Goal: Information Seeking & Learning: Find specific fact

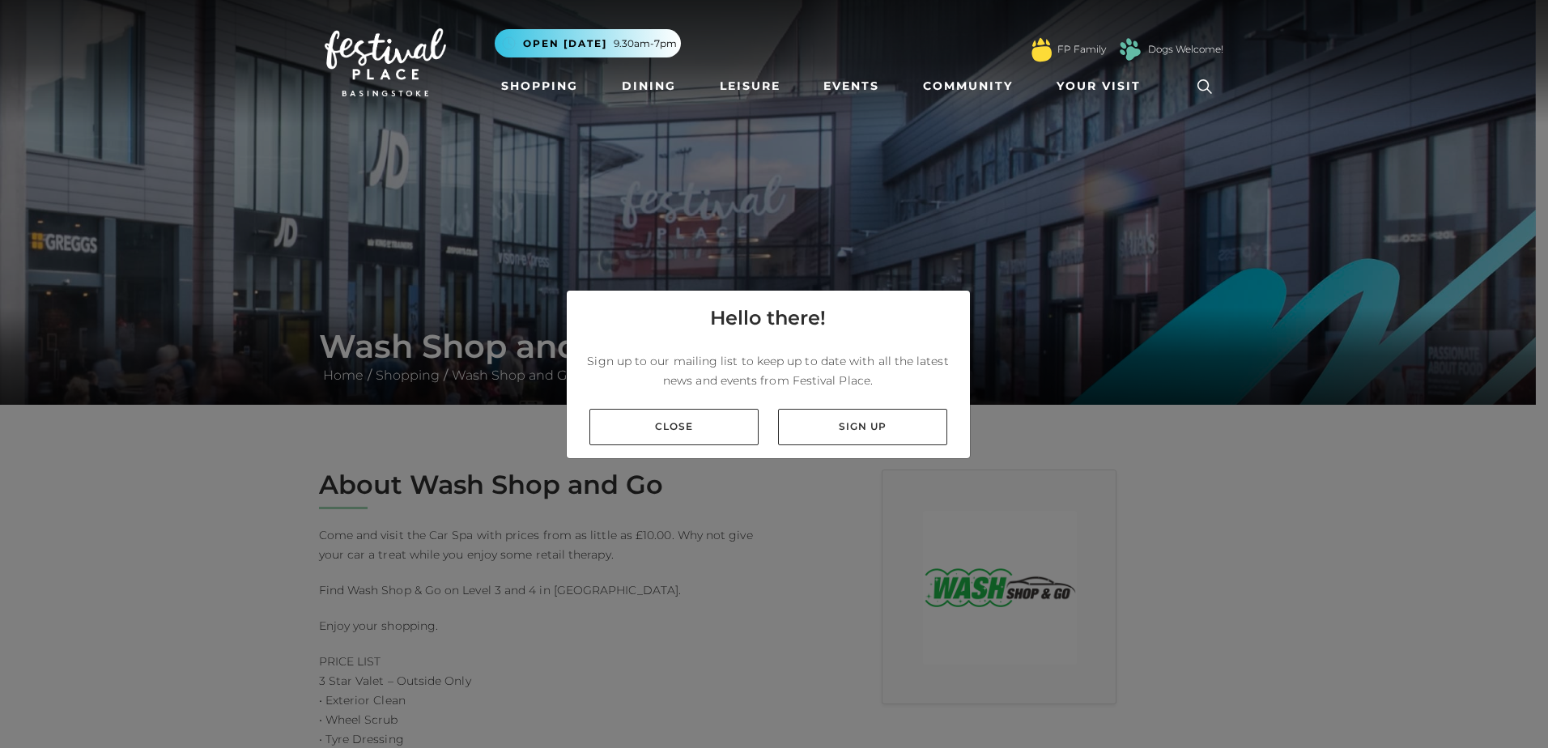
click at [704, 426] on link "Close" at bounding box center [673, 427] width 169 height 36
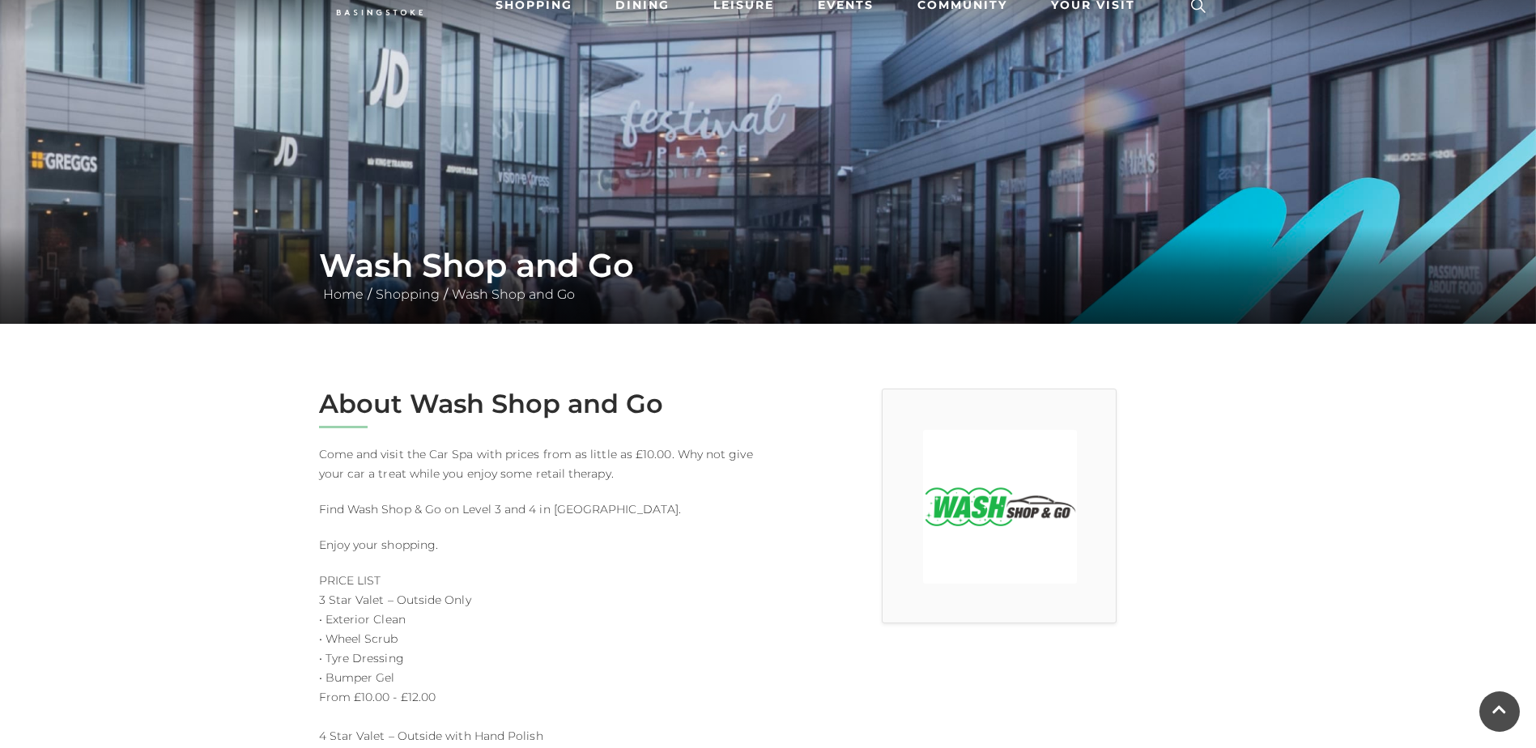
scroll to position [243, 0]
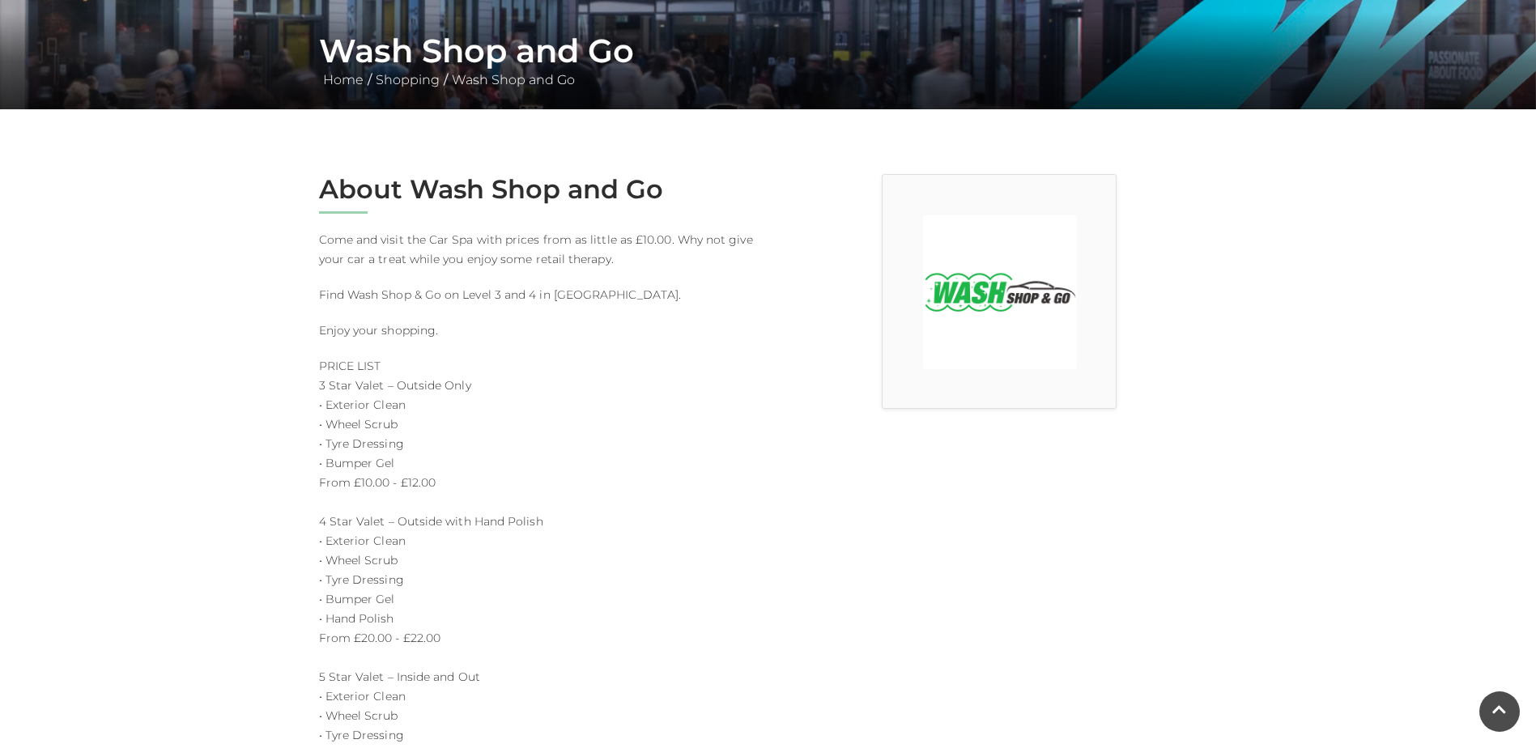
scroll to position [324, 0]
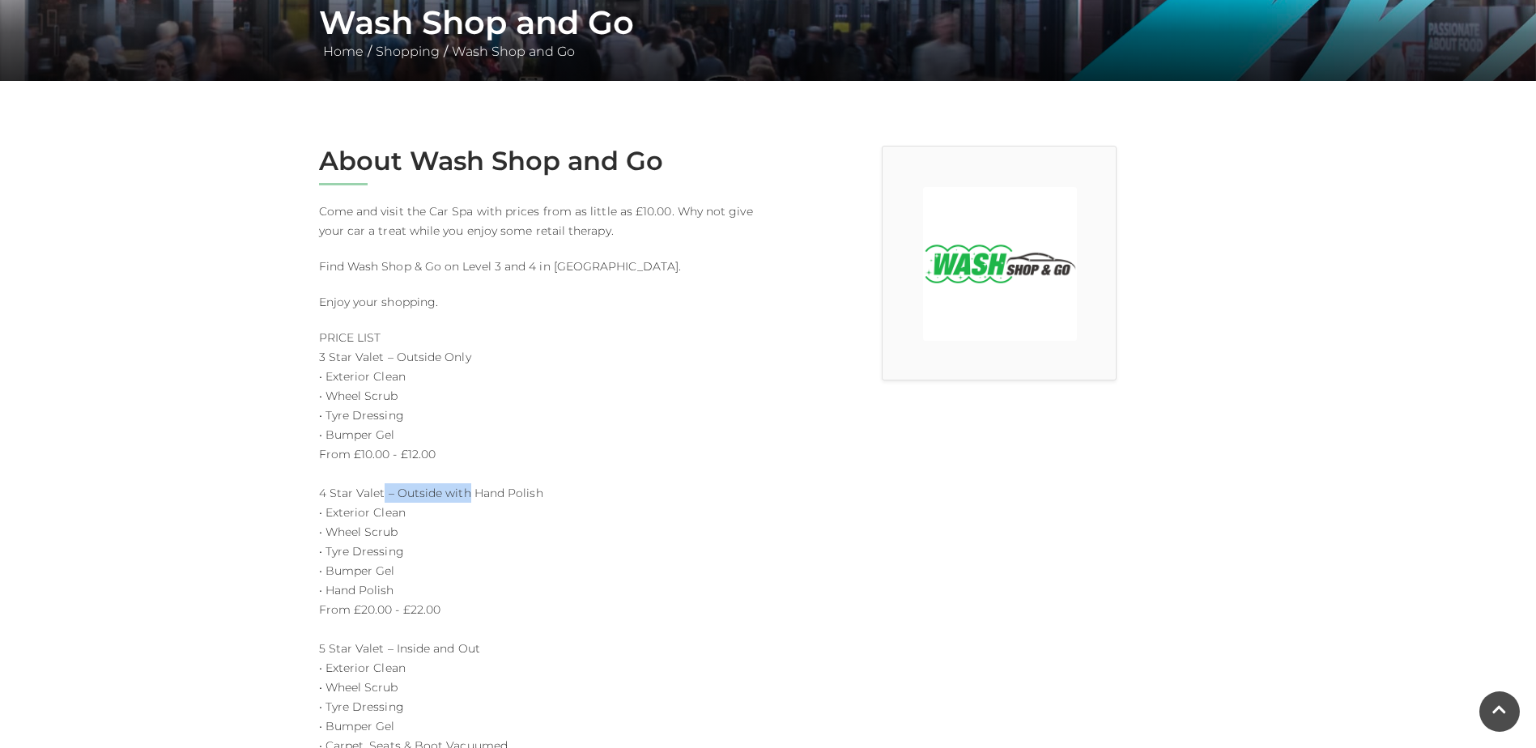
drag, startPoint x: 384, startPoint y: 490, endPoint x: 466, endPoint y: 501, distance: 83.4
click at [466, 501] on p "PRICE LIST 3 Star Valet – Outside Only • Exterior Clean • Wheel Scrub • Tyre Dr…" at bounding box center [537, 726] width 437 height 797
drag, startPoint x: 466, startPoint y: 501, endPoint x: 461, endPoint y: 511, distance: 10.9
click at [461, 510] on p "PRICE LIST 3 Star Valet – Outside Only • Exterior Clean • Wheel Scrub • Tyre Dr…" at bounding box center [537, 726] width 437 height 797
click at [511, 512] on p "PRICE LIST 3 Star Valet – Outside Only • Exterior Clean • Wheel Scrub • Tyre Dr…" at bounding box center [537, 726] width 437 height 797
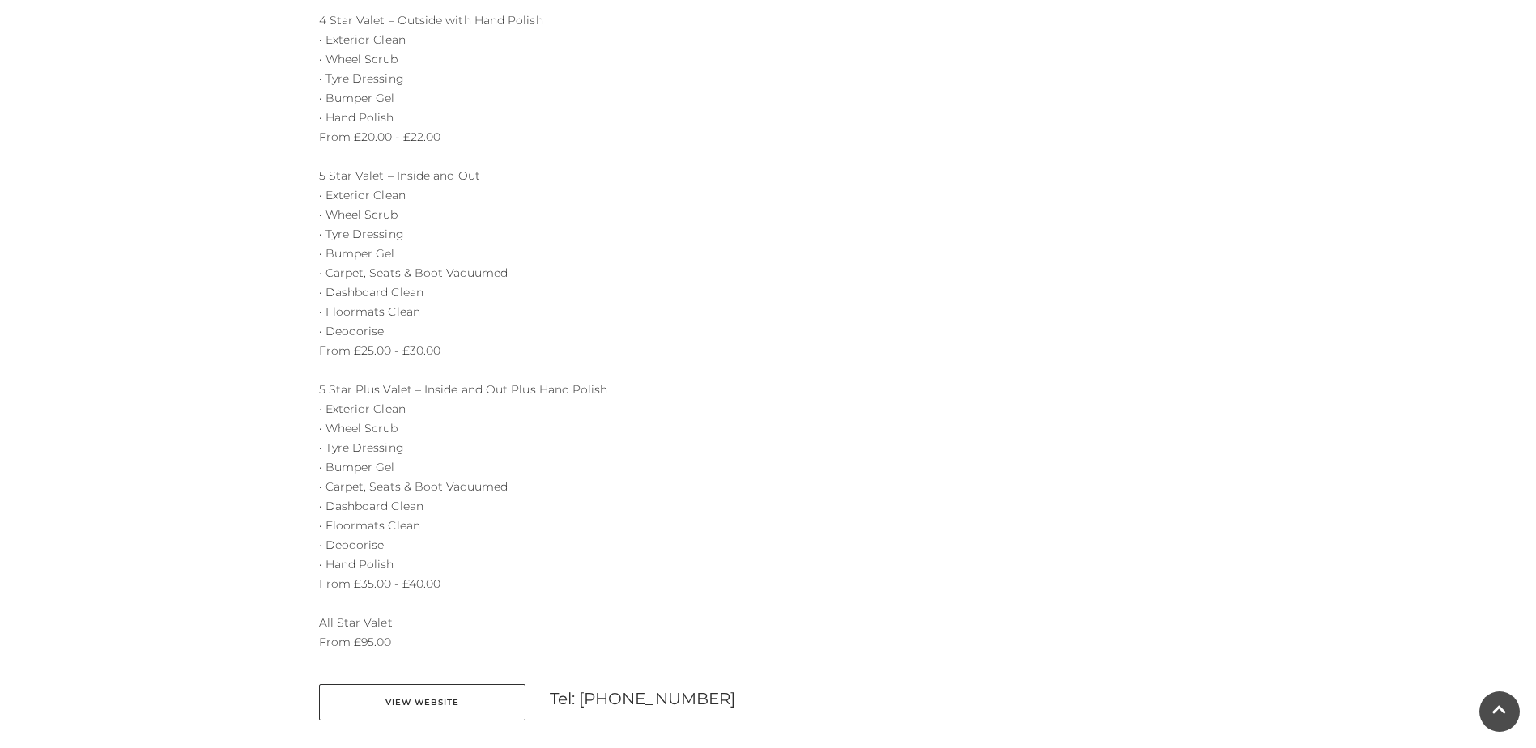
scroll to position [891, 0]
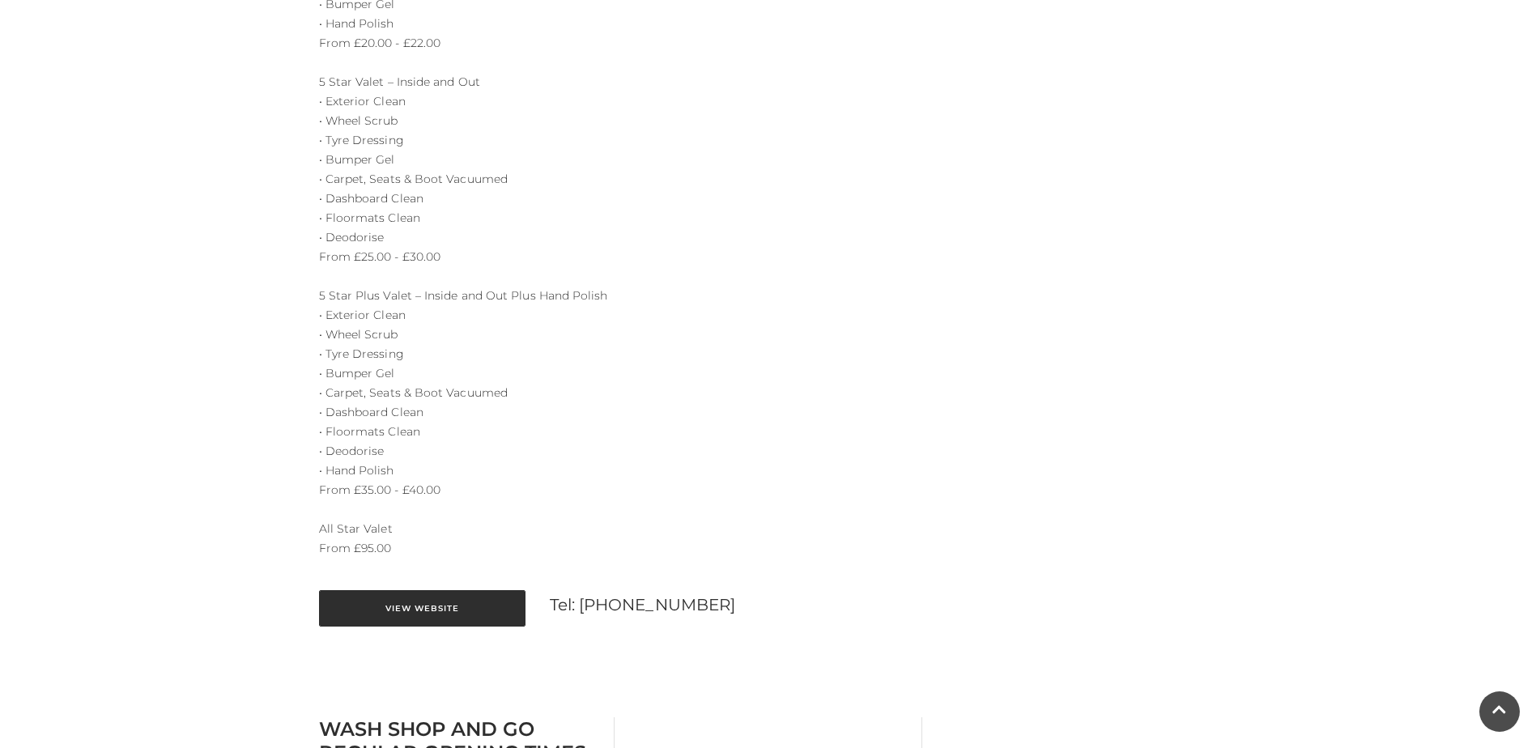
click at [491, 597] on link "View Website" at bounding box center [422, 608] width 206 height 36
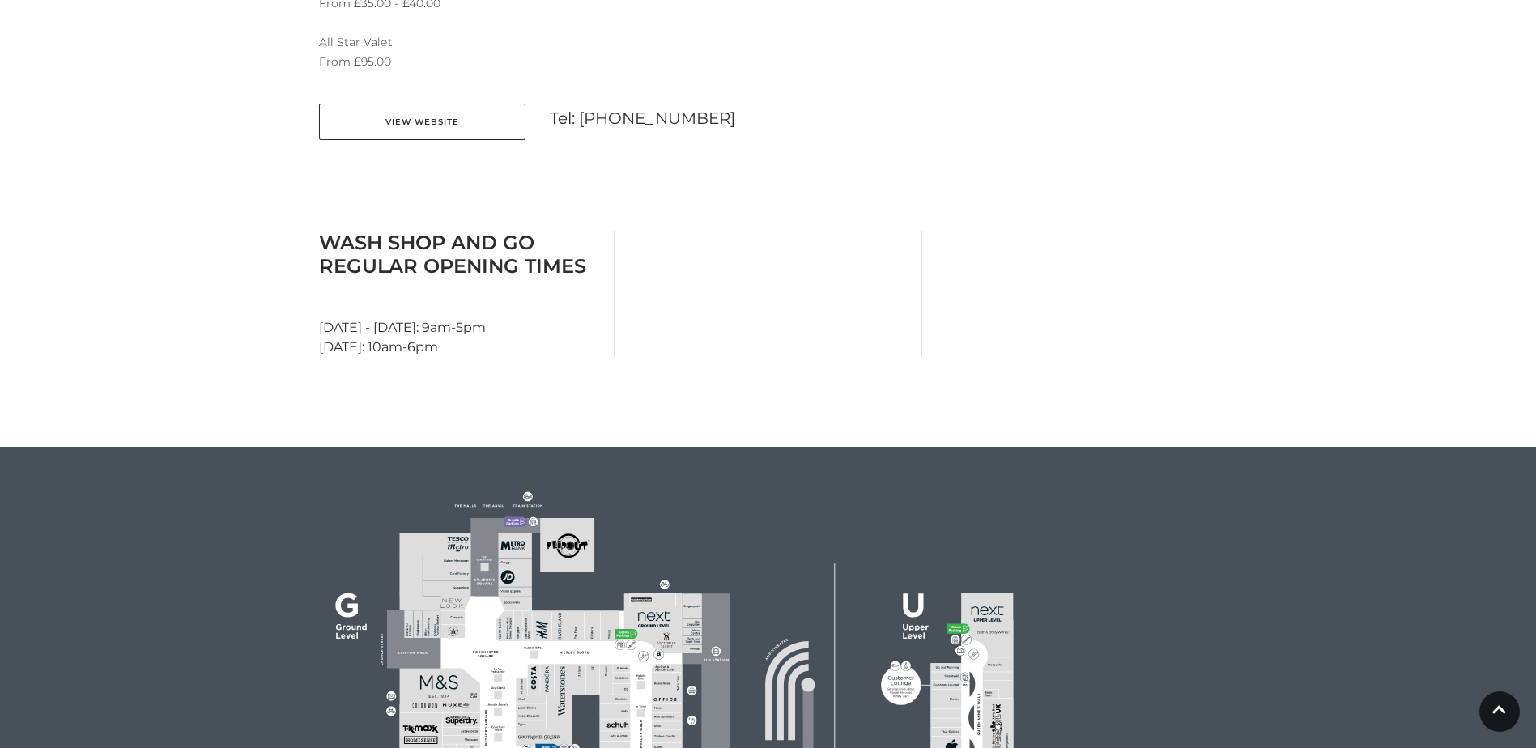
scroll to position [1349, 0]
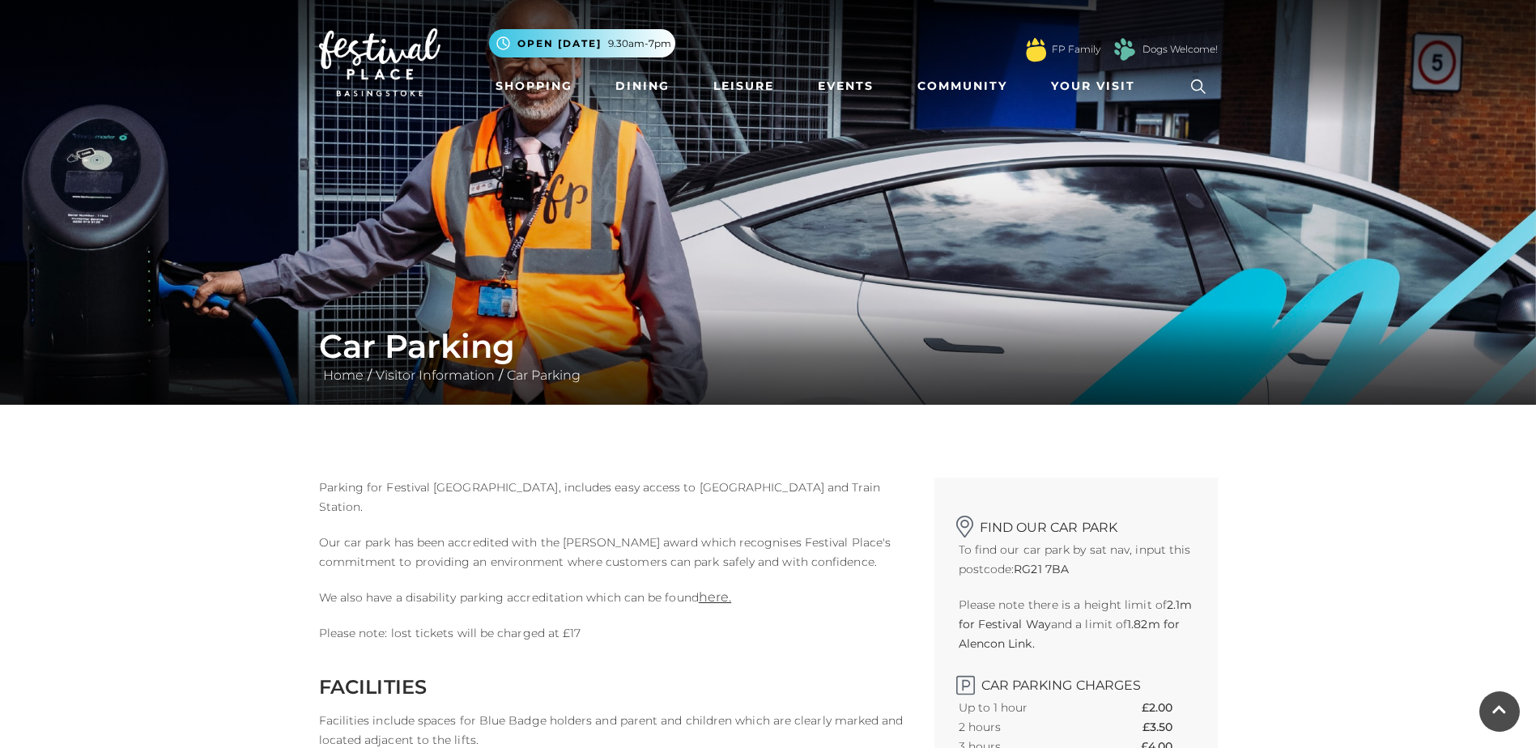
scroll to position [1507, 0]
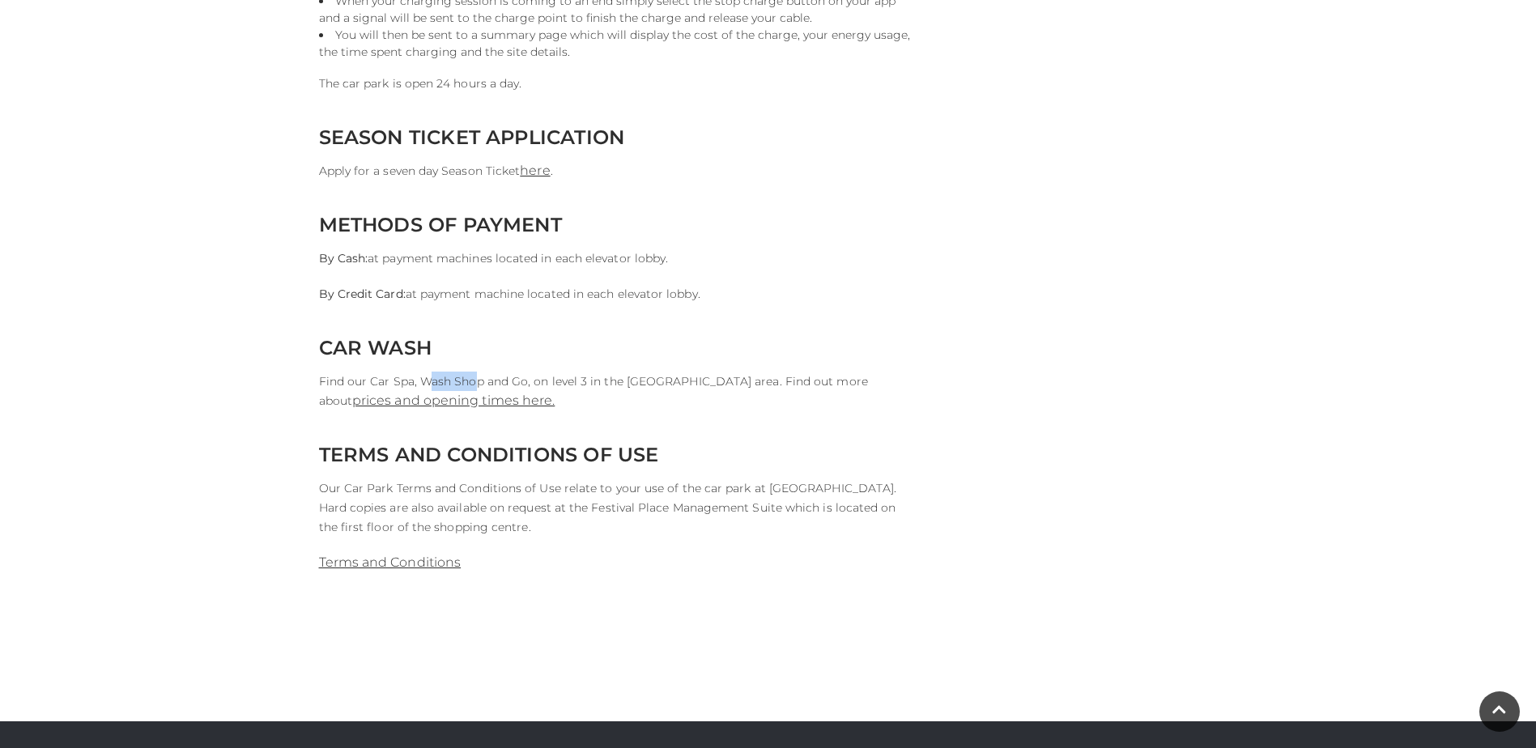
drag, startPoint x: 427, startPoint y: 376, endPoint x: 474, endPoint y: 386, distance: 48.1
click at [474, 386] on p "Find our Car Spa, Wash Shop and Go, on level 3 in the [GEOGRAPHIC_DATA] area. F…" at bounding box center [614, 391] width 591 height 39
drag, startPoint x: 474, startPoint y: 386, endPoint x: 496, endPoint y: 414, distance: 35.7
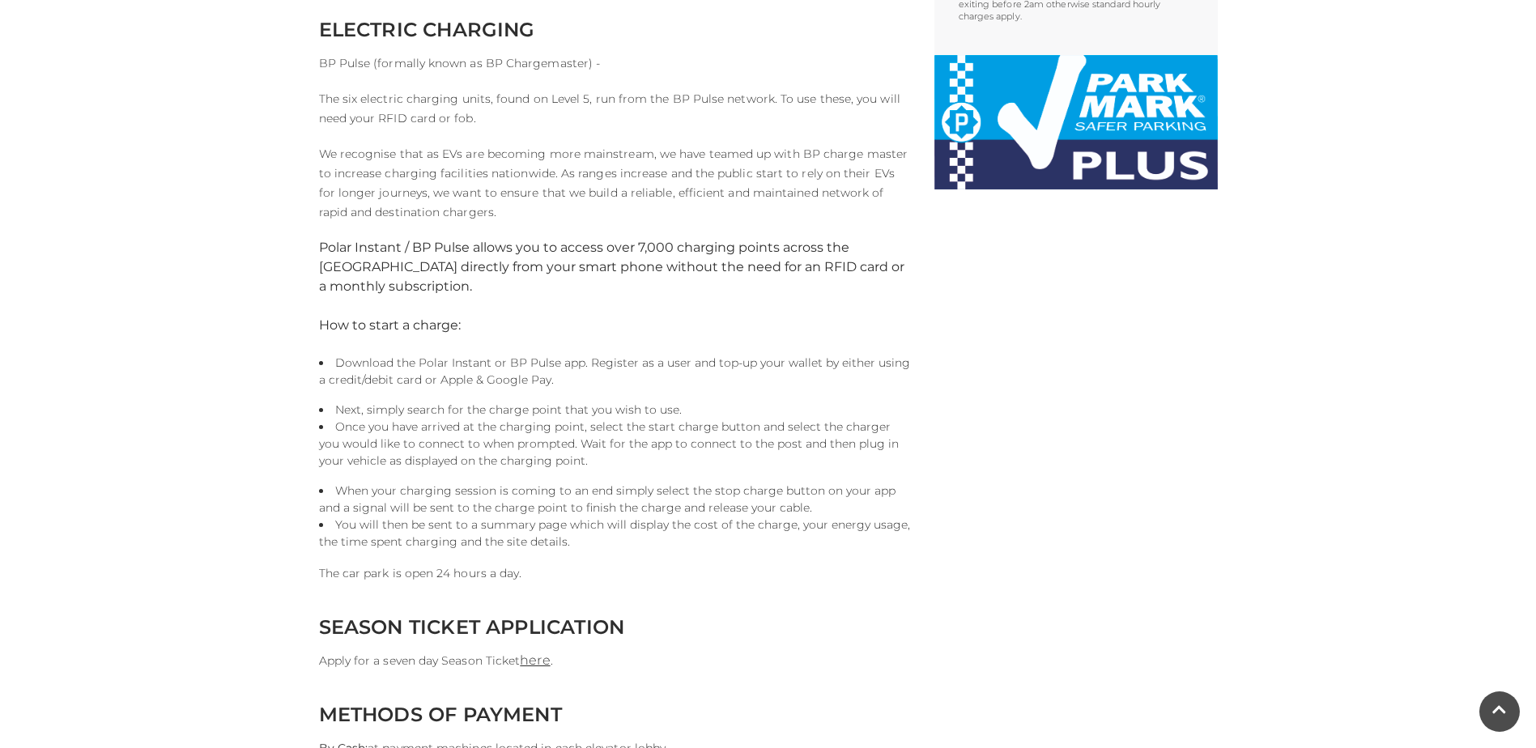
scroll to position [1295, 0]
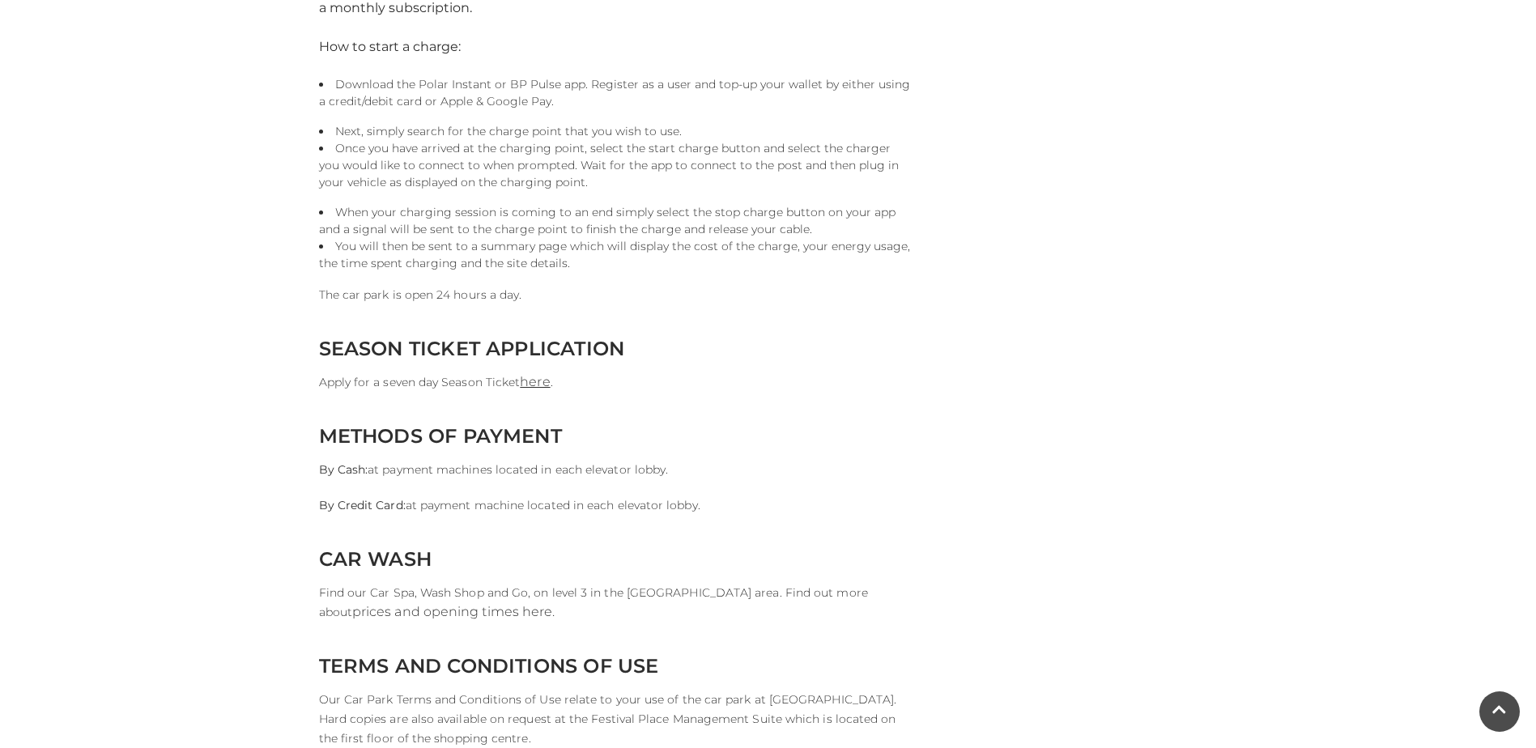
click at [443, 613] on link "prices and opening times here." at bounding box center [453, 611] width 202 height 15
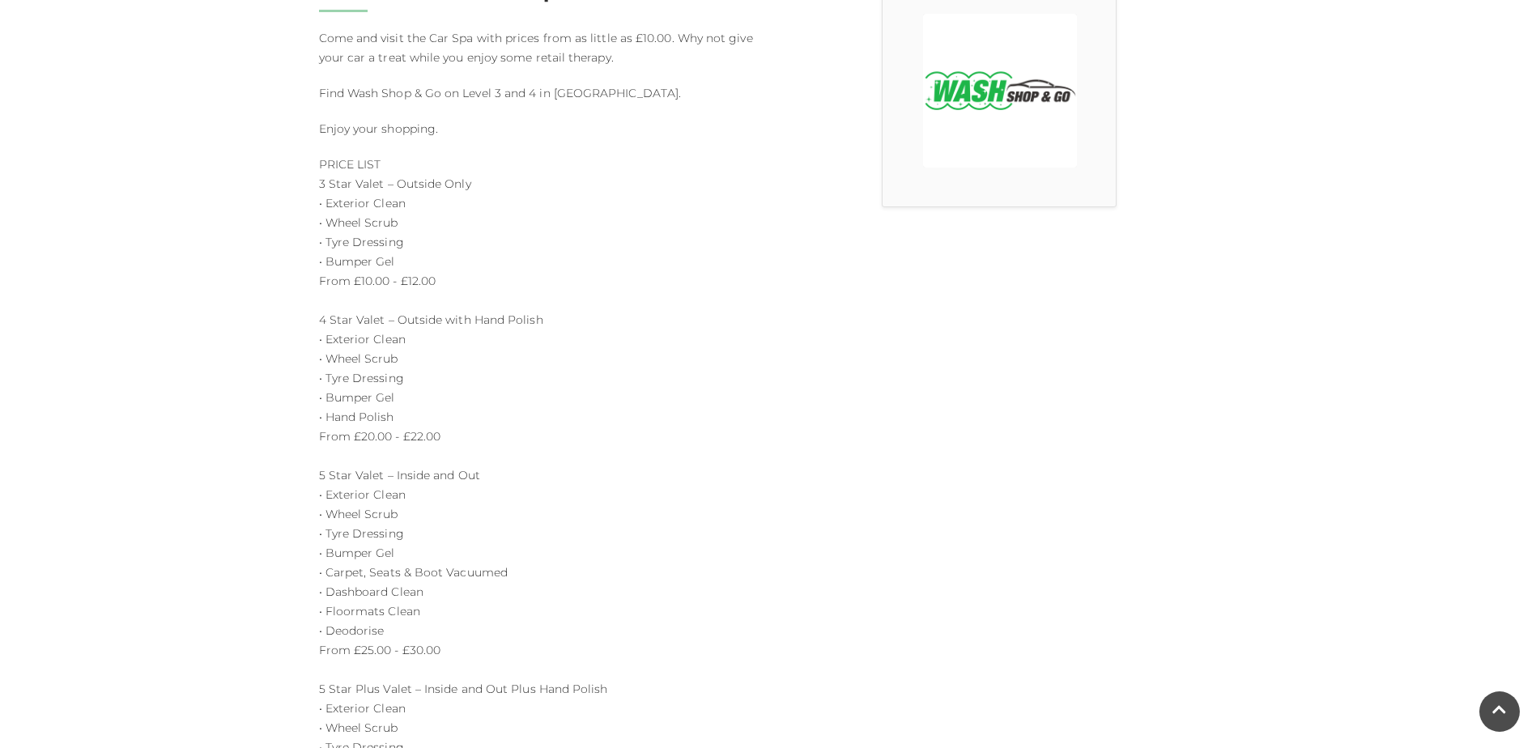
scroll to position [810, 0]
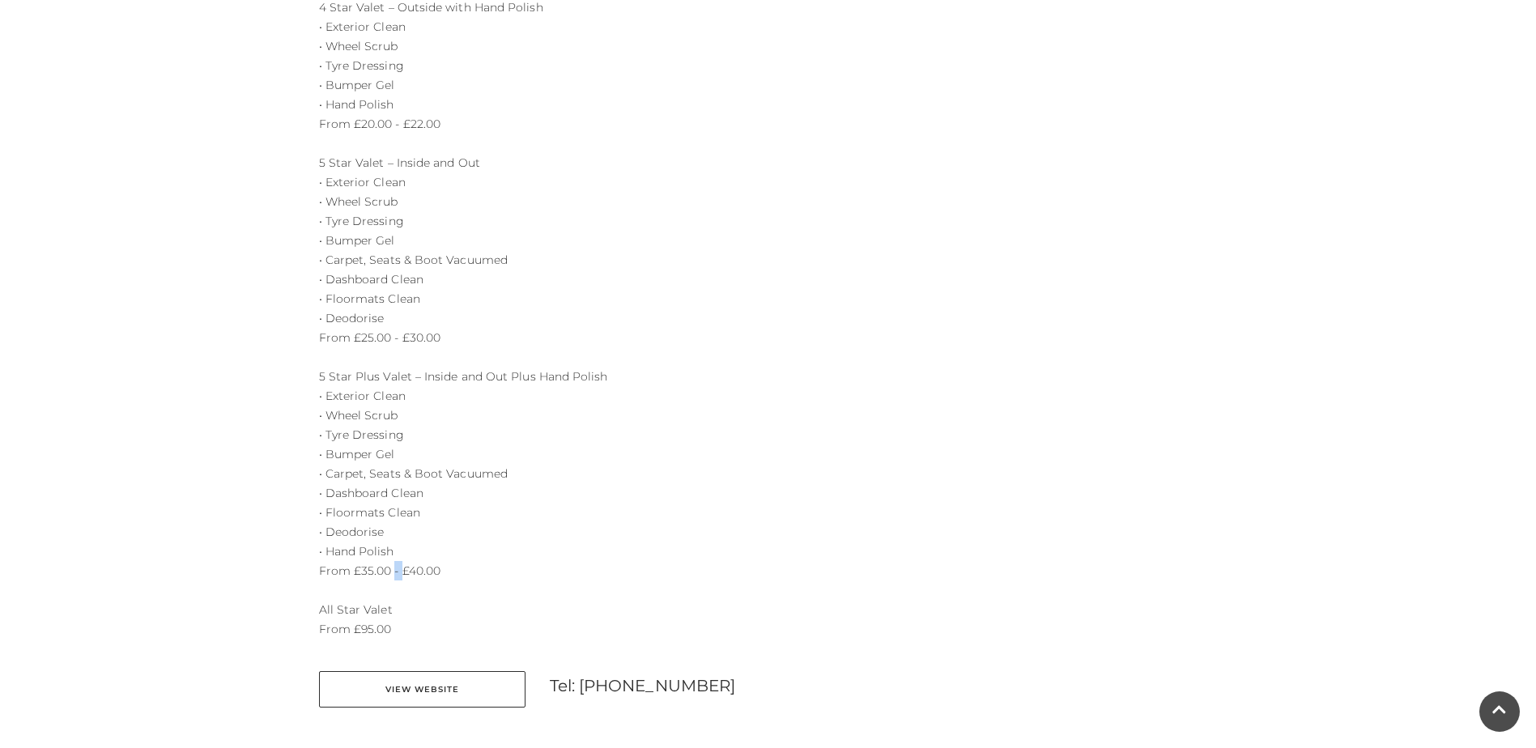
click at [398, 570] on p "PRICE LIST 3 Star Valet – Outside Only • Exterior Clean • Wheel Scrub • Tyre Dr…" at bounding box center [537, 240] width 437 height 797
drag, startPoint x: 398, startPoint y: 570, endPoint x: 397, endPoint y: 581, distance: 11.4
click at [397, 581] on p "PRICE LIST 3 Star Valet – Outside Only • Exterior Clean • Wheel Scrub • Tyre Dr…" at bounding box center [537, 240] width 437 height 797
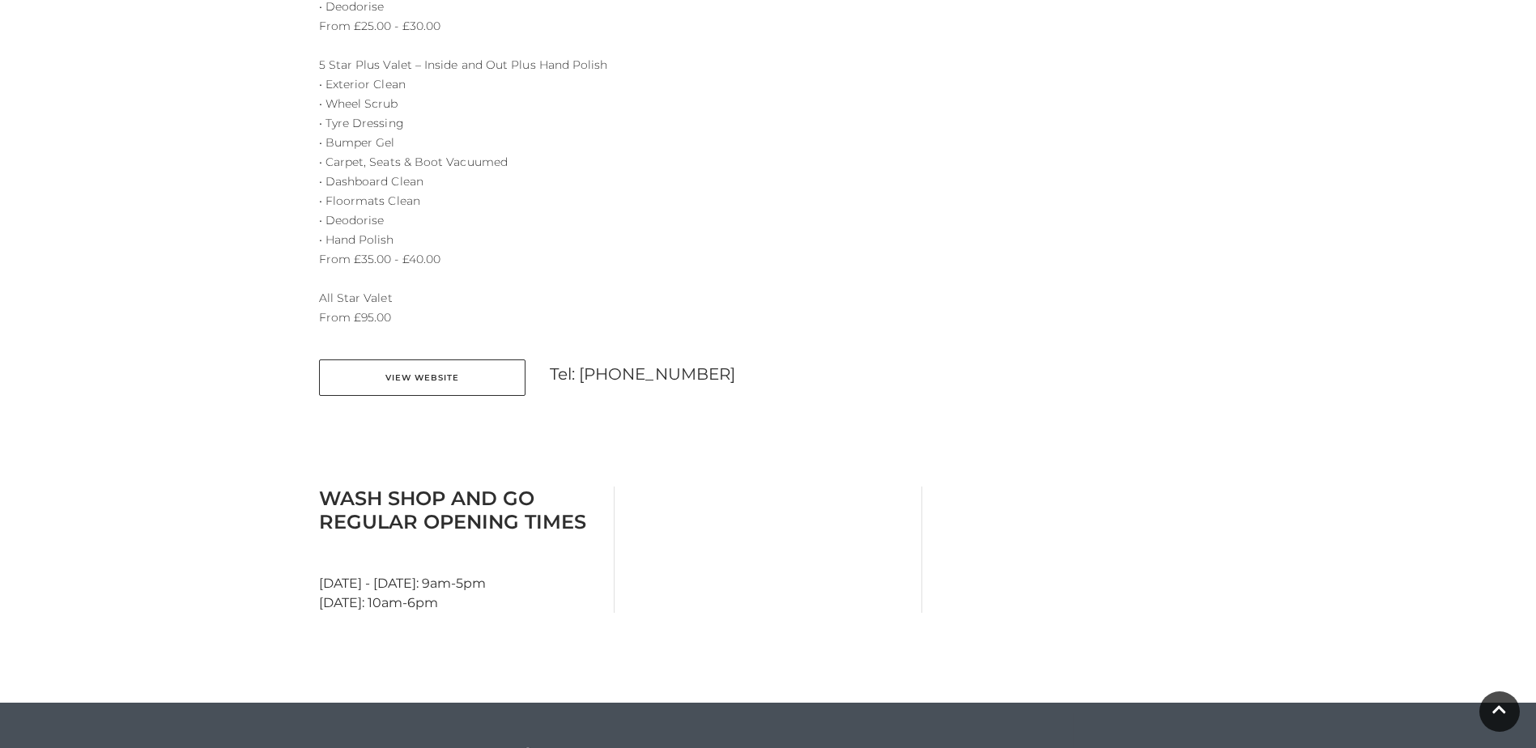
scroll to position [1133, 0]
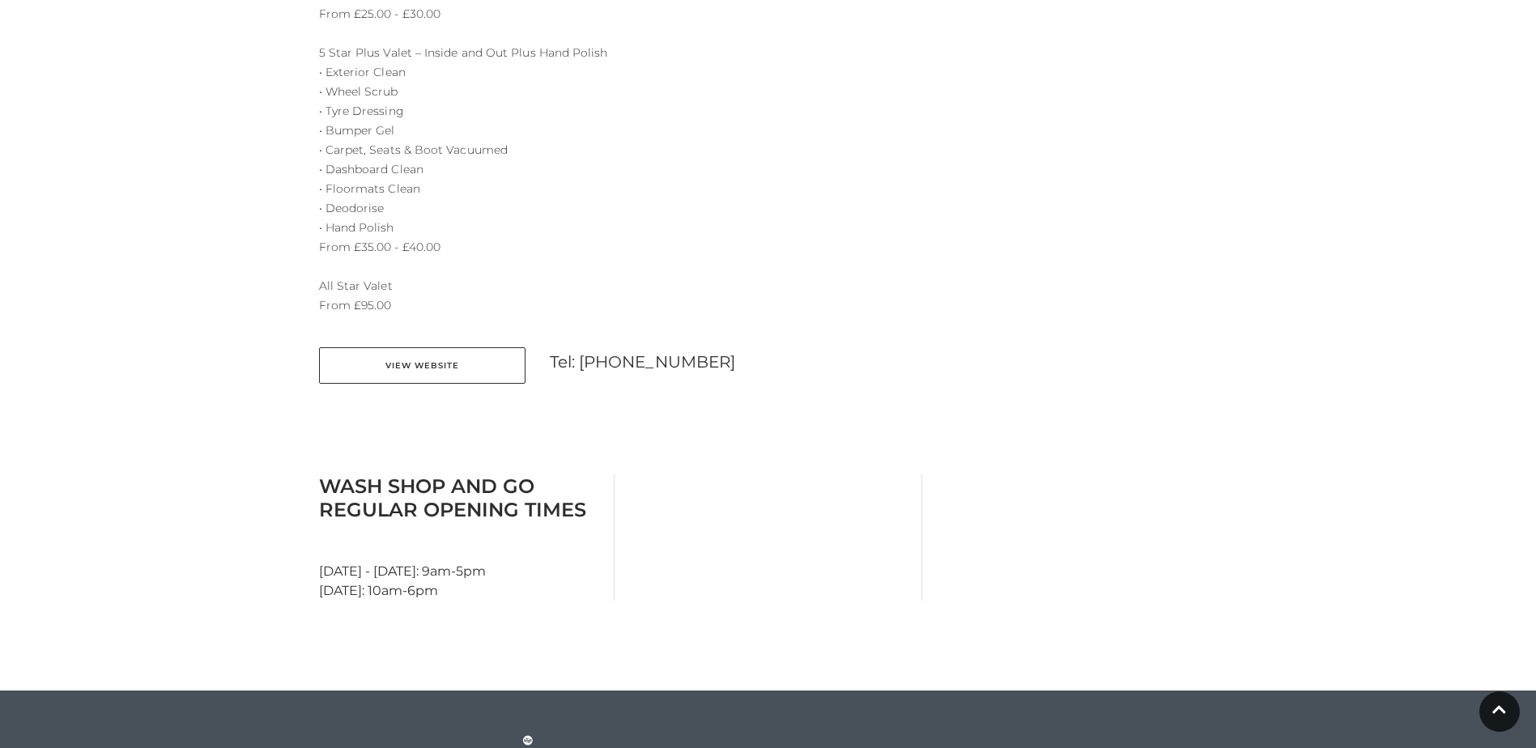
drag, startPoint x: 447, startPoint y: 568, endPoint x: 529, endPoint y: 568, distance: 81.8
click at [529, 568] on div "Wash Shop and Go Regular Opening Times Monday - Saturday: 9am-5pm Sunday: 10am-…" at bounding box center [461, 537] width 308 height 126
drag, startPoint x: 529, startPoint y: 568, endPoint x: 494, endPoint y: 596, distance: 44.4
click at [494, 596] on div "Wash Shop and Go Regular Opening Times Monday - Saturday: 9am-5pm Sunday: 10am-…" at bounding box center [461, 537] width 308 height 126
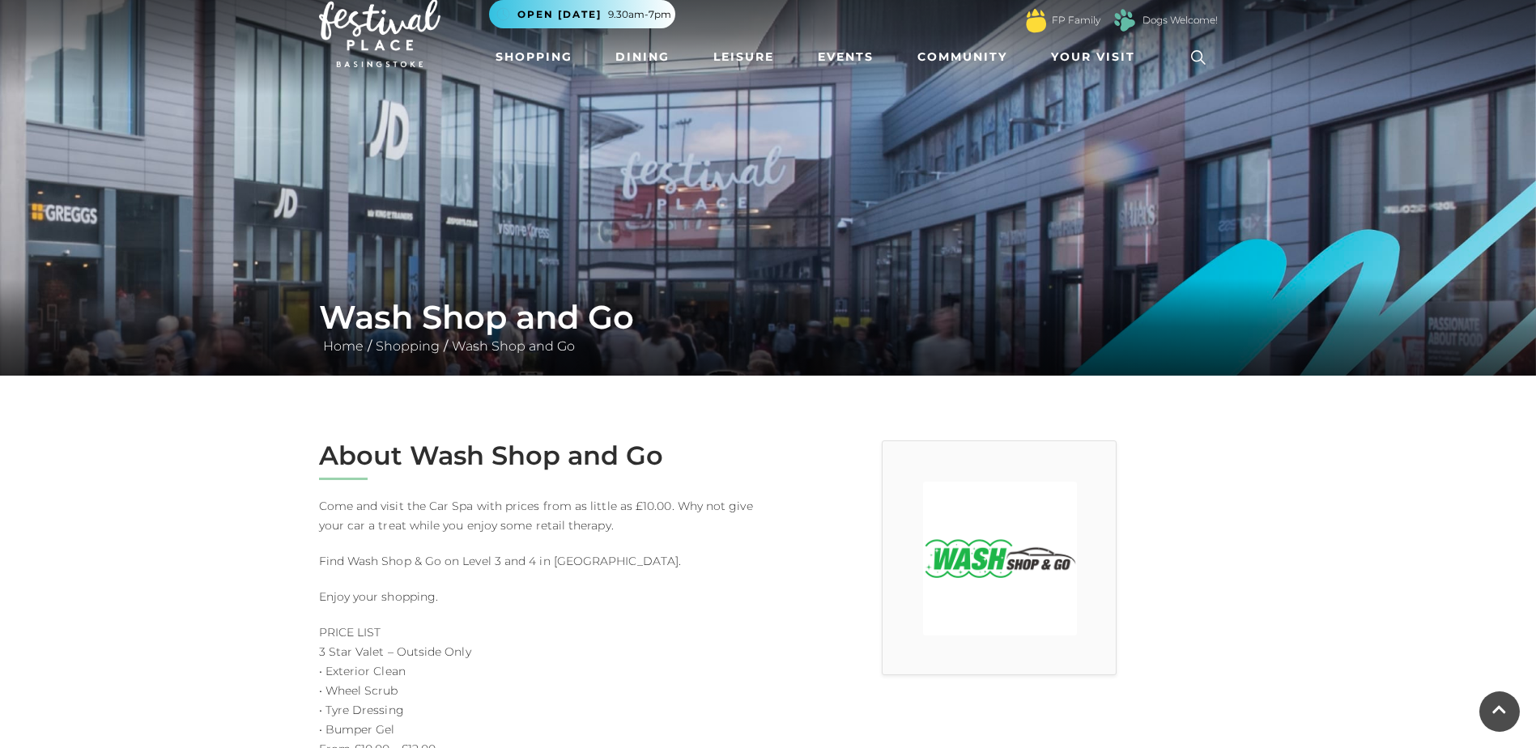
scroll to position [0, 0]
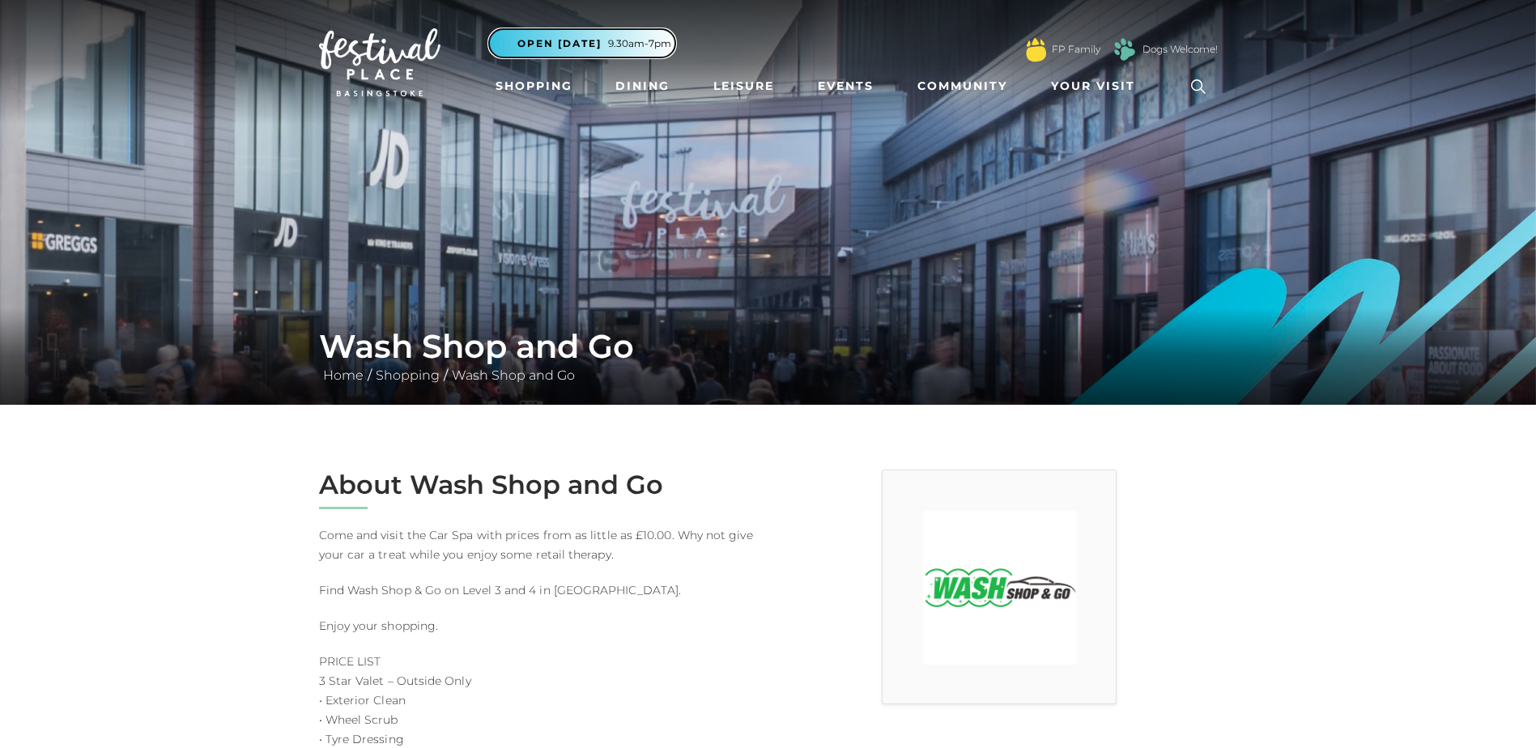
click at [563, 45] on span "Open [DATE]" at bounding box center [559, 43] width 84 height 15
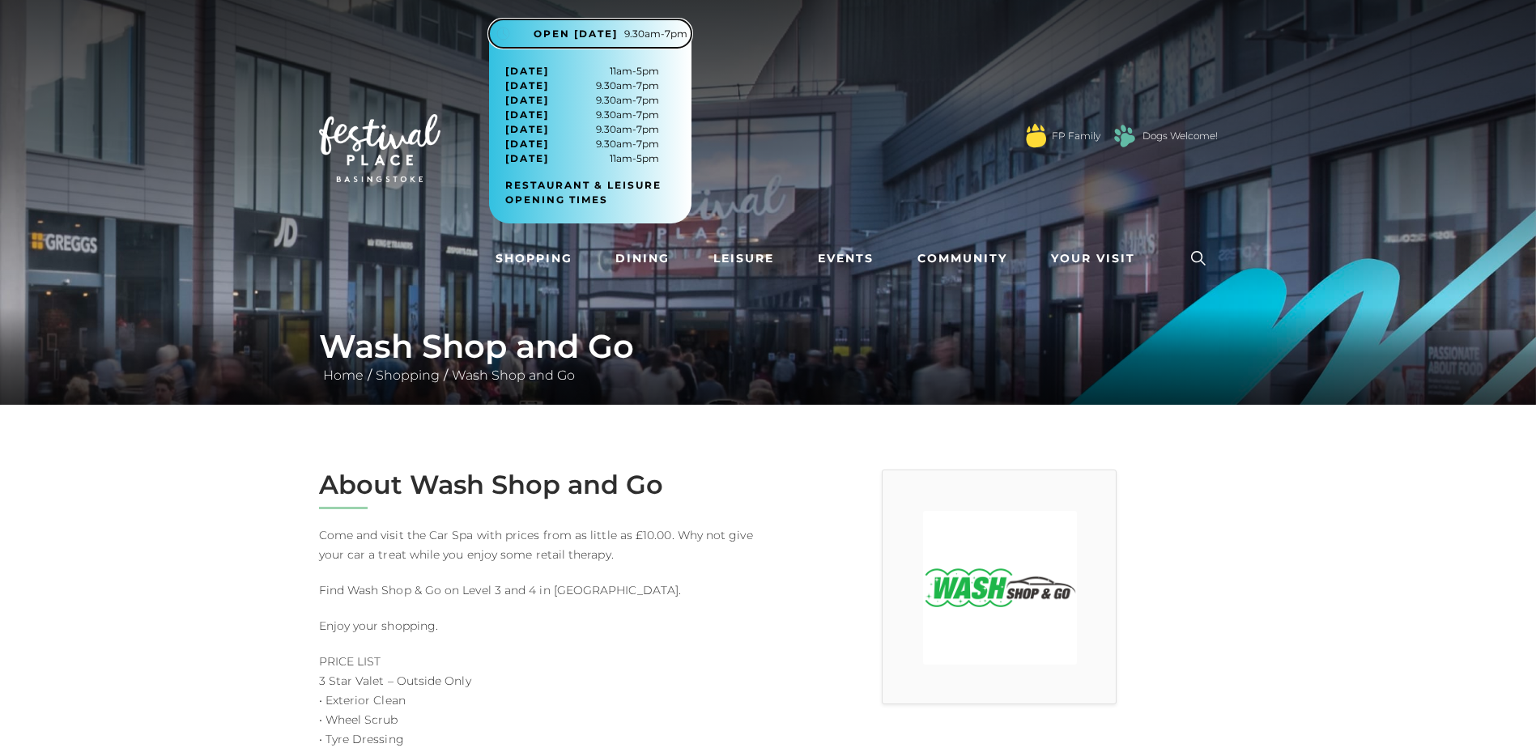
click at [571, 41] on button ".st5{fill:none;stroke:#FFFFFF;stroke-width:2.29;stroke-miterlimit:10;} Open tod…" at bounding box center [590, 33] width 202 height 28
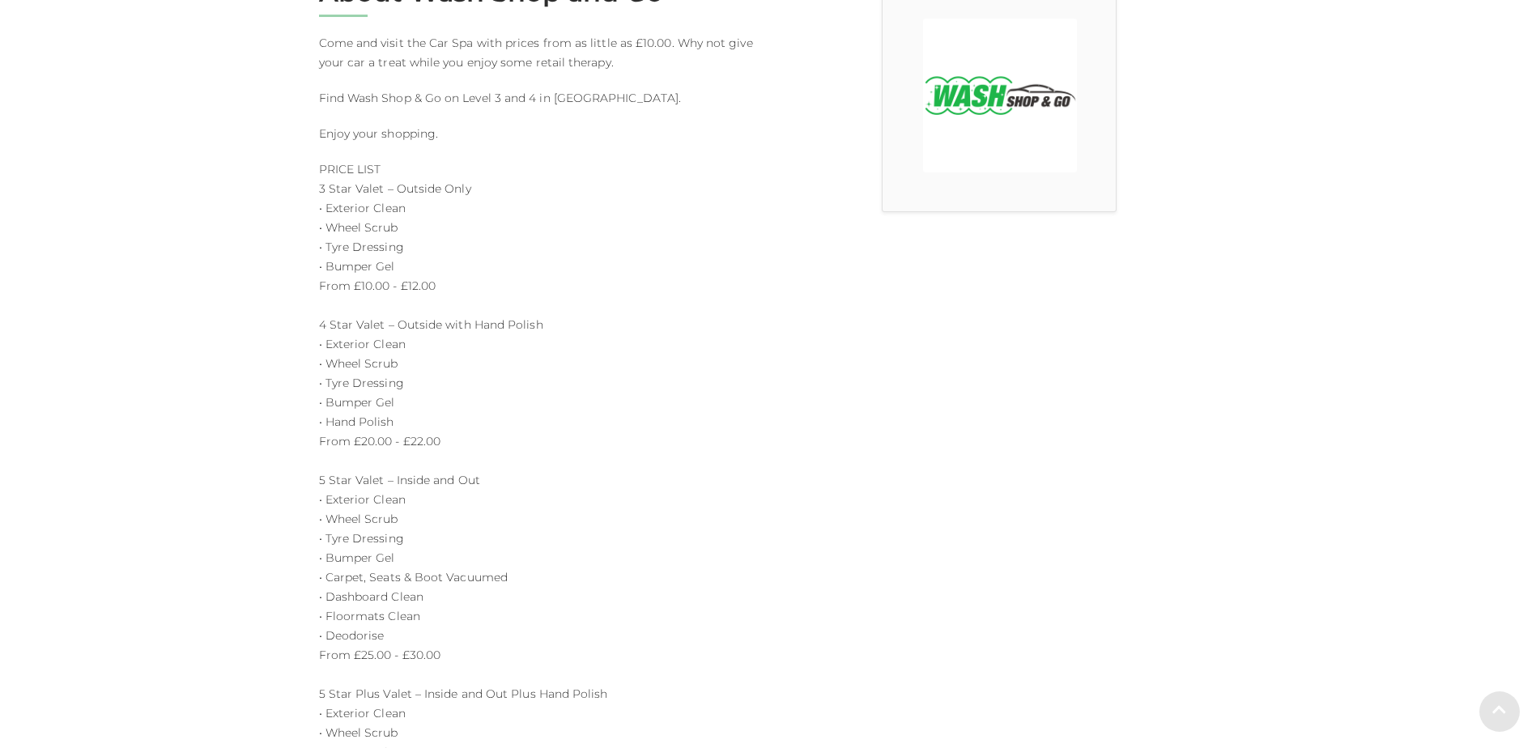
scroll to position [567, 0]
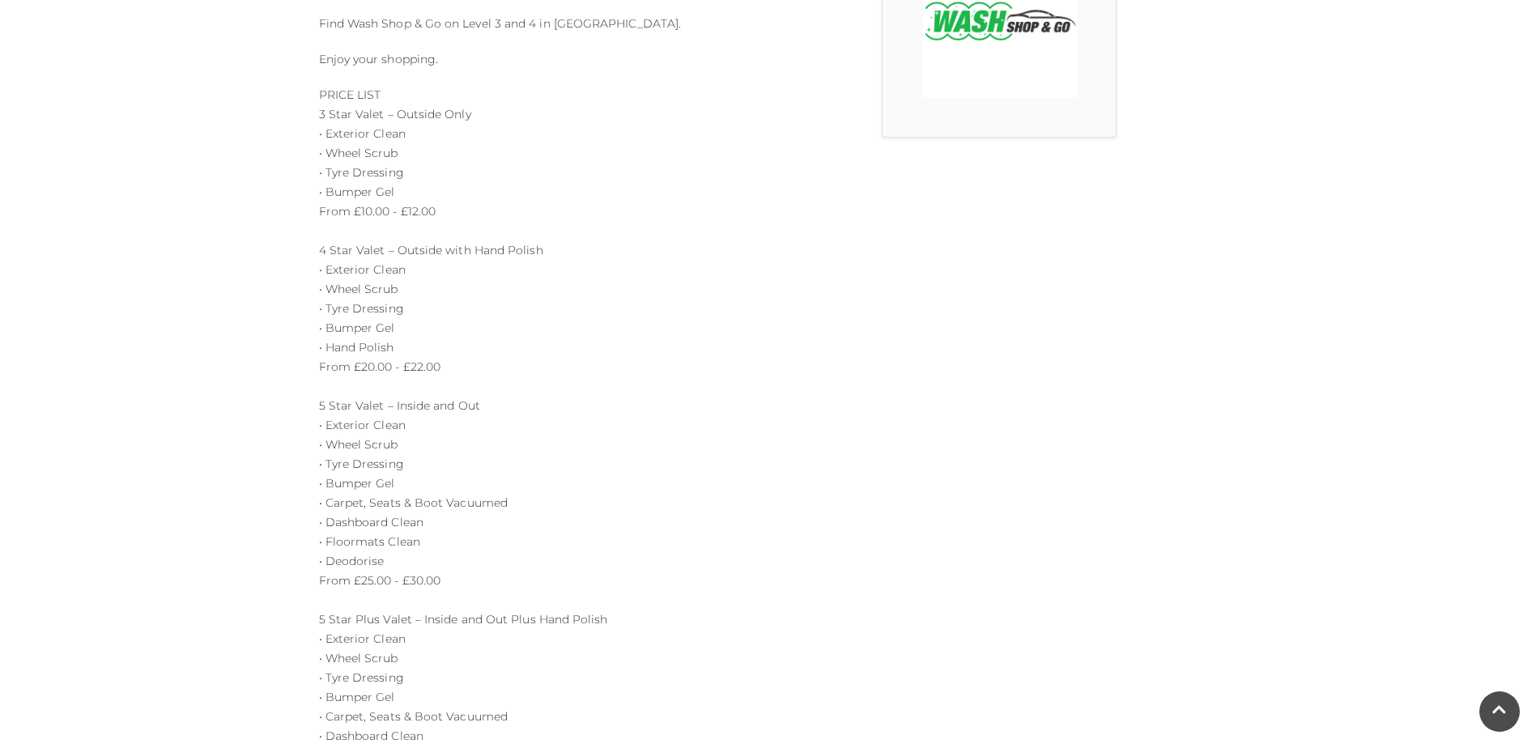
click at [1002, 79] on img at bounding box center [1000, 21] width 154 height 154
